Goal: Obtain resource: Download file/media

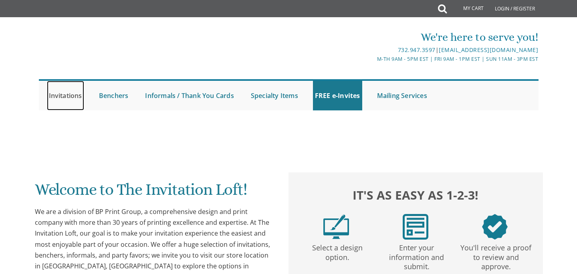
click at [77, 95] on link "Invitations" at bounding box center [65, 96] width 37 height 30
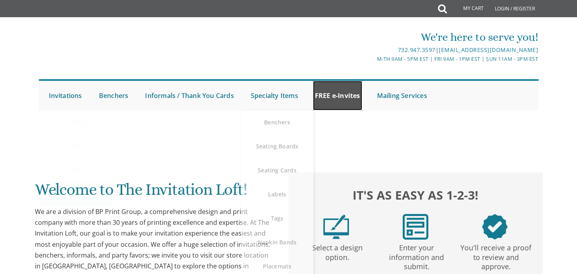
click at [352, 96] on link "FREE e-Invites" at bounding box center [337, 96] width 49 height 30
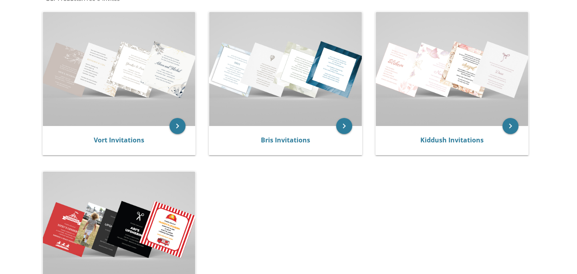
scroll to position [169, 0]
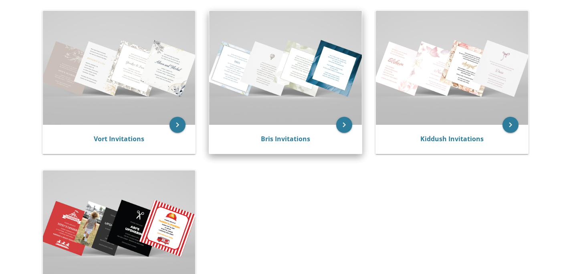
click at [275, 105] on img at bounding box center [285, 68] width 153 height 114
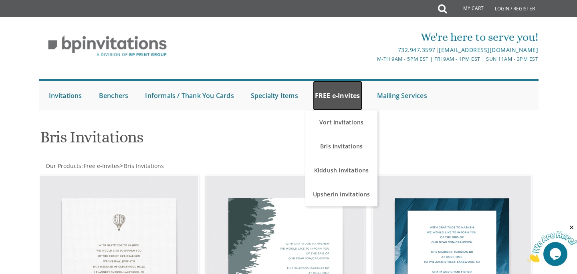
click at [345, 98] on link "FREE e-Invites" at bounding box center [337, 96] width 49 height 30
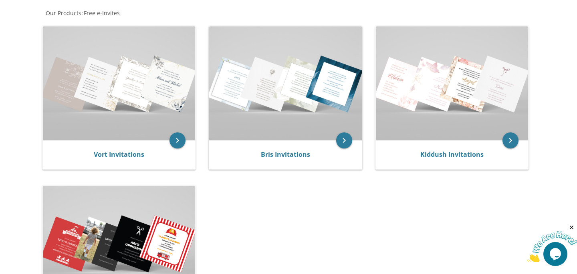
scroll to position [153, 0]
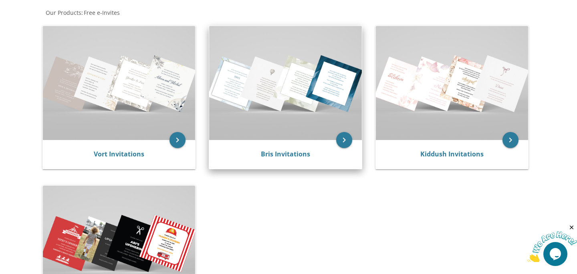
click at [277, 103] on img at bounding box center [285, 83] width 153 height 114
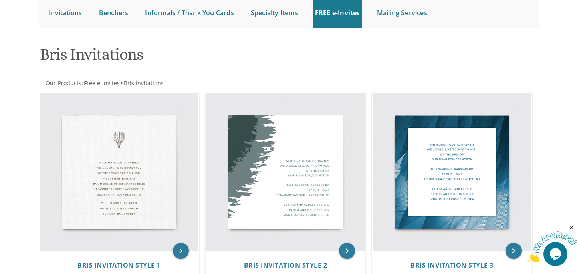
scroll to position [83, 0]
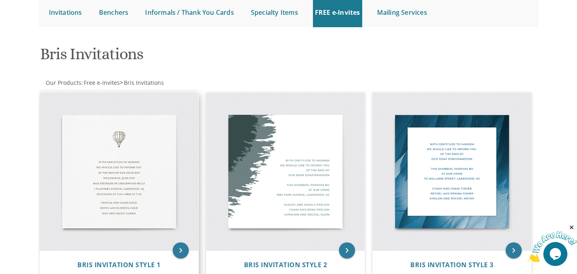
click at [121, 155] on img at bounding box center [119, 171] width 159 height 159
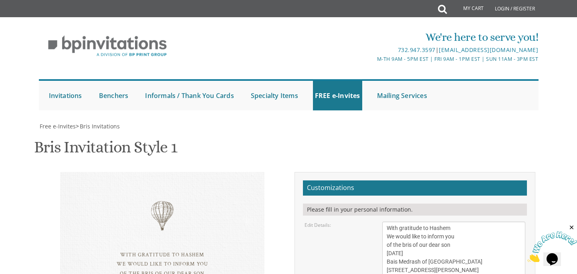
scroll to position [176, 0]
drag, startPoint x: 207, startPoint y: 95, endPoint x: 116, endPoint y: 102, distance: 90.7
click at [437, 222] on textarea "With gratitude to Hashem We would like to inform you of the bris of our dear so…" at bounding box center [453, 254] width 143 height 64
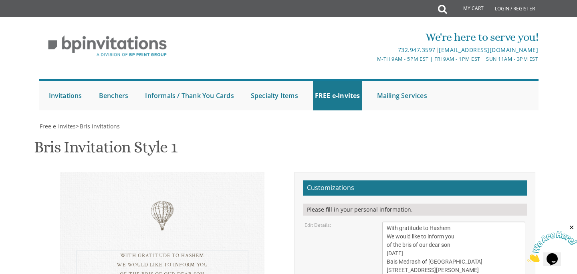
click at [458, 222] on textarea "With gratitude to Hashem We would like to inform you of the bris of our dear so…" at bounding box center [453, 254] width 143 height 64
click at [439, 222] on textarea "With gratitude to Hashem We would like to inform you of the bris of our dear so…" at bounding box center [453, 254] width 143 height 64
click at [457, 222] on textarea "With gratitude to Hashem We would like to inform you of the bris of our dear so…" at bounding box center [453, 254] width 143 height 64
drag, startPoint x: 458, startPoint y: 69, endPoint x: 377, endPoint y: 72, distance: 80.5
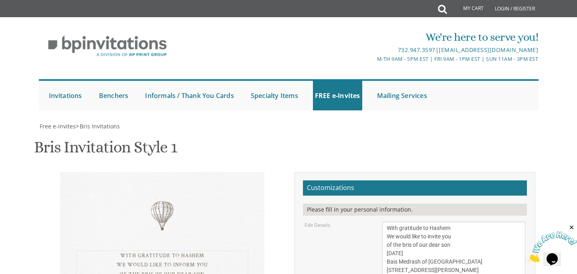
click at [377, 222] on div "With gratitude to Hashem We would like to inform you of the bris of our dear so…" at bounding box center [453, 254] width 155 height 64
drag, startPoint x: 449, startPoint y: 80, endPoint x: 382, endPoint y: 78, distance: 66.9
click at [382, 222] on textarea "With gratitude to Hashem We would like to inform you of the bris of our dear so…" at bounding box center [453, 254] width 143 height 64
drag, startPoint x: 472, startPoint y: 85, endPoint x: 382, endPoint y: 88, distance: 90.1
click at [382, 222] on textarea "With gratitude to Hashem We would like to inform you of the bris of our dear so…" at bounding box center [453, 254] width 143 height 64
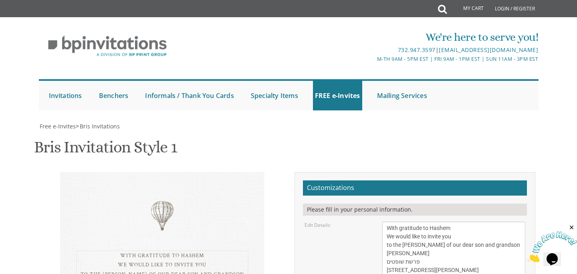
drag, startPoint x: 480, startPoint y: 94, endPoint x: 385, endPoint y: 93, distance: 94.9
click at [385, 222] on textarea "With gratitude to Hashem We would like to inform you of the bris of our dear so…" at bounding box center [453, 254] width 143 height 64
drag, startPoint x: 471, startPoint y: 103, endPoint x: 381, endPoint y: 103, distance: 90.1
click at [381, 222] on div "With gratitude to Hashem We would like to inform you of the bris of our dear so…" at bounding box center [453, 254] width 155 height 64
click at [395, 222] on textarea "With gratitude to Hashem We would like to inform you of the bris of our dear so…" at bounding box center [453, 254] width 143 height 64
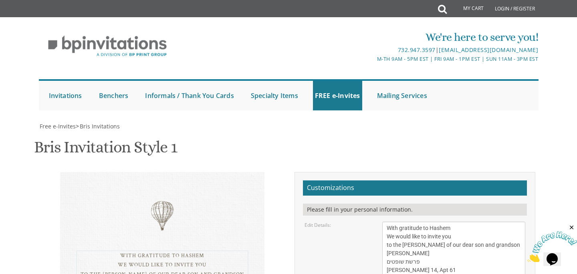
scroll to position [0, 0]
click at [404, 222] on textarea "With gratitude to Hashem We would like to inform you of the bris of our dear so…" at bounding box center [453, 254] width 143 height 64
type textarea "With gratitude to Hashem We would like to invite you to the [PERSON_NAME] of ou…"
drag, startPoint x: 450, startPoint y: 127, endPoint x: 379, endPoint y: 127, distance: 70.9
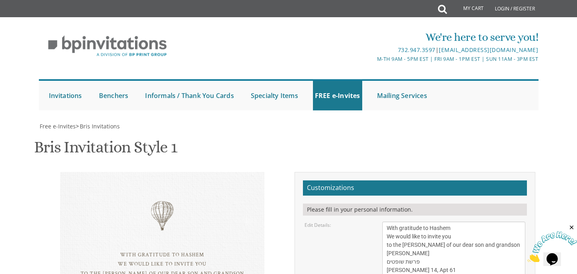
type textarea "[PERSON_NAME] and [PERSON_NAME] [PERSON_NAME] and [PERSON_NAME] [PERSON_NAME] a…"
click at [411, 222] on textarea "With gratitude to Hashem We would like to inform you of the bris of our dear so…" at bounding box center [453, 254] width 143 height 64
type textarea "With gratitude to Hashem We would like to invite you to the [PERSON_NAME] of ou…"
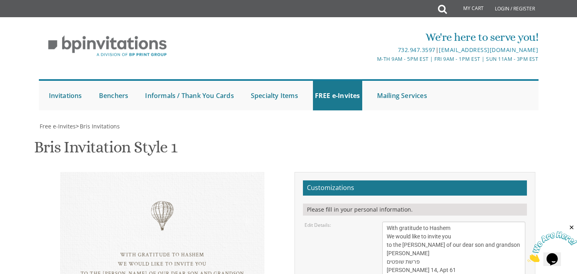
drag, startPoint x: 468, startPoint y: 133, endPoint x: 381, endPoint y: 133, distance: 87.3
drag, startPoint x: 452, startPoint y: 142, endPoint x: 365, endPoint y: 137, distance: 87.8
type textarea "[PERSON_NAME] and [PERSON_NAME] [PERSON_NAME] and [PERSON_NAME] and [PERSON_NAM…"
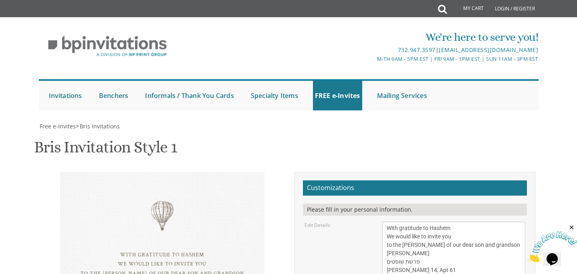
click at [444, 222] on textarea "With gratitude to Hashem We would like to inform you of the bris of our dear so…" at bounding box center [453, 254] width 143 height 64
click at [492, 222] on textarea "With gratitude to Hashem We would like to inform you of the bris of our dear so…" at bounding box center [453, 254] width 143 height 64
click at [254, 172] on div "With gratitude to Hashem We would like to invite you to the [PERSON_NAME] of ou…" at bounding box center [162, 270] width 204 height 197
drag, startPoint x: 412, startPoint y: 85, endPoint x: 378, endPoint y: 84, distance: 34.0
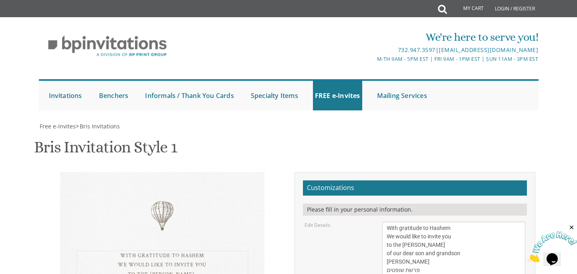
click at [378, 222] on div "With gratitude to Hashem We would like to inform you of the bris of our dear so…" at bounding box center [453, 254] width 155 height 64
drag, startPoint x: 468, startPoint y: 79, endPoint x: 385, endPoint y: 75, distance: 82.6
click at [385, 222] on textarea "With gratitude to Hashem We would like to inform you of the bris of our dear so…" at bounding box center [453, 254] width 143 height 64
click at [466, 222] on textarea "With gratitude to Hashem We would like to inform you of the bris of our dear so…" at bounding box center [453, 254] width 143 height 64
click at [479, 222] on textarea "With gratitude to Hashem We would like to inform you of the bris of our dear so…" at bounding box center [453, 254] width 143 height 64
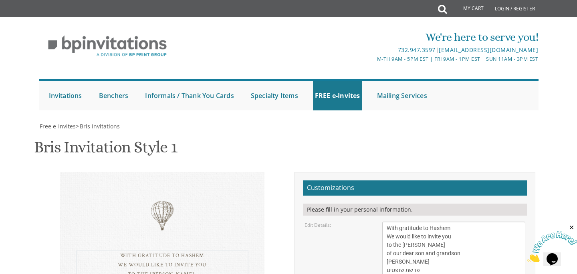
click at [455, 222] on textarea "With gratitude to Hashem We would like to inform you of the bris of our dear so…" at bounding box center [453, 254] width 143 height 64
click at [453, 222] on textarea "With gratitude to Hashem We would like to inform you of the bris of our dear so…" at bounding box center [453, 254] width 143 height 64
drag, startPoint x: 496, startPoint y: 52, endPoint x: 453, endPoint y: 50, distance: 42.5
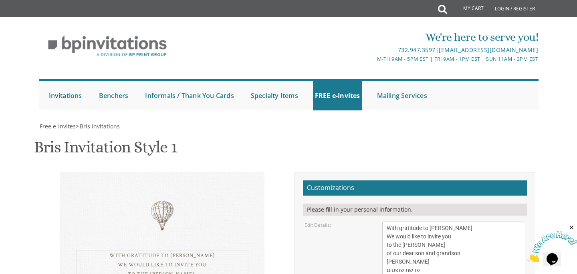
click at [453, 222] on textarea "With gratitude to Hashem We would like to inform you of the bris of our dear so…" at bounding box center [453, 254] width 143 height 64
click at [400, 222] on textarea "With gratitude to Hashem We would like to inform you of the bris of our dear so…" at bounding box center [453, 254] width 143 height 64
click at [475, 222] on textarea "With gratitude to Hashem We would like to inform you of the bris of our dear so…" at bounding box center [453, 254] width 143 height 64
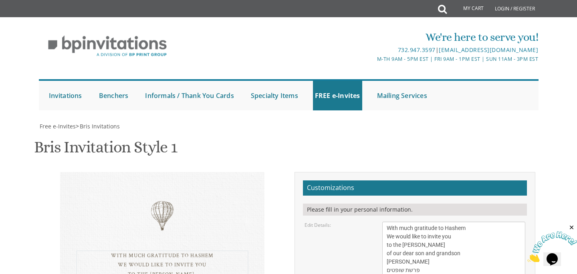
click at [466, 222] on textarea "With gratitude to Hashem We would like to inform you of the bris of our dear so…" at bounding box center [453, 254] width 143 height 64
type textarea "With much gratitude to Hashem We would like to invite you to the [PERSON_NAME] …"
drag, startPoint x: 412, startPoint y: 95, endPoint x: 386, endPoint y: 95, distance: 26.0
click at [386, 222] on textarea "With gratitude to Hashem We would like to inform you of the bris of our dear so…" at bounding box center [453, 254] width 143 height 64
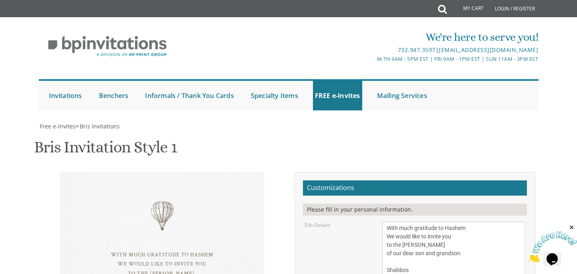
type textarea "[PERSON_NAME] and [PERSON_NAME] [PERSON_NAME] and [PERSON_NAME] and [PERSON_NAM…"
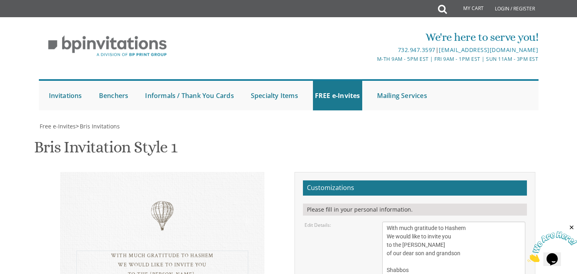
click at [384, 222] on textarea "With gratitude to Hashem We would like to inform you of the bris of our dear so…" at bounding box center [453, 254] width 143 height 64
click at [436, 222] on textarea "With gratitude to Hashem We would like to inform you of the bris of our dear so…" at bounding box center [453, 254] width 143 height 64
type textarea "With much gratitude to Hashem We would like to invite you to the [PERSON_NAME] …"
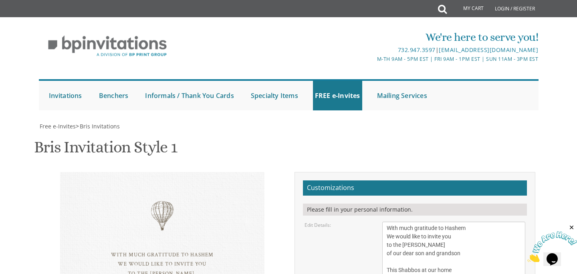
drag, startPoint x: 182, startPoint y: 140, endPoint x: 143, endPoint y: 141, distance: 38.8
drag, startPoint x: 428, startPoint y: 108, endPoint x: 379, endPoint y: 109, distance: 48.9
click at [379, 222] on div "With gratitude to Hashem We would like to inform you of the bris of our dear so…" at bounding box center [453, 254] width 155 height 64
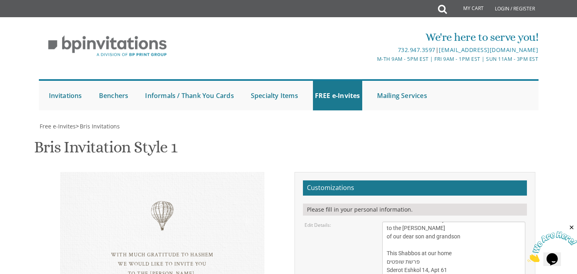
scroll to position [209, 0]
type input "[EMAIL_ADDRESS][DOMAIN_NAME]"
